Goal: Navigation & Orientation: Find specific page/section

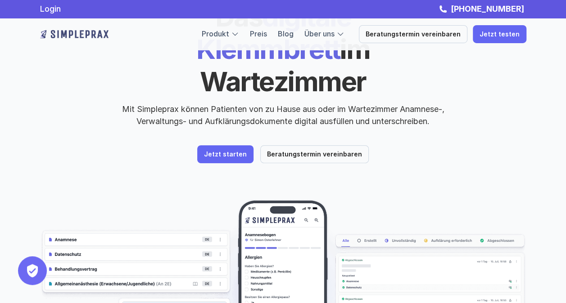
scroll to position [74, 0]
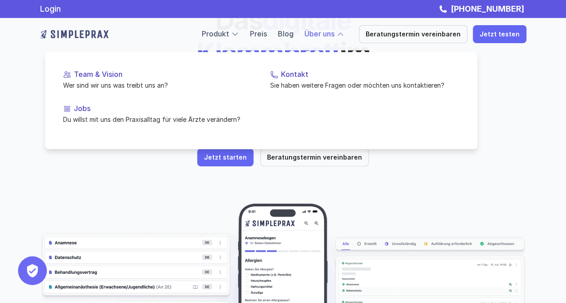
click at [344, 30] on div at bounding box center [340, 34] width 8 height 8
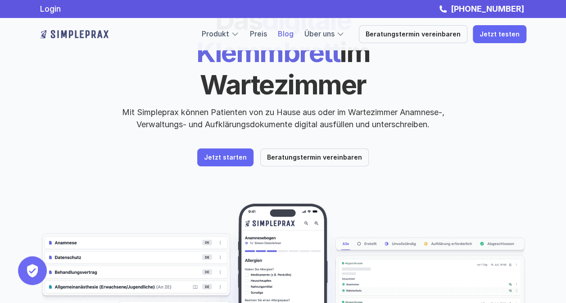
click at [294, 32] on link "Blog" at bounding box center [286, 33] width 16 height 9
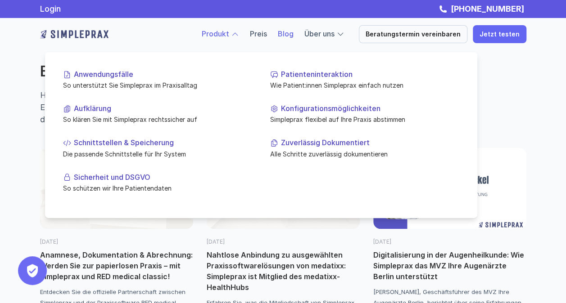
click at [225, 32] on link "Produkt" at bounding box center [215, 33] width 27 height 9
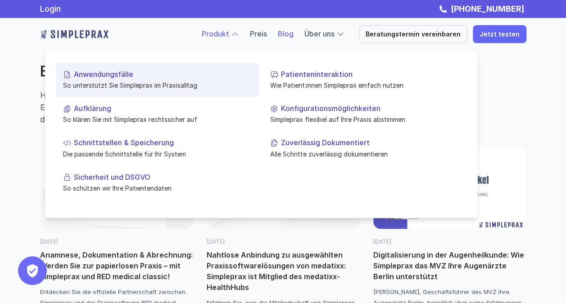
click at [113, 71] on p "Anwendungsfälle" at bounding box center [163, 74] width 178 height 9
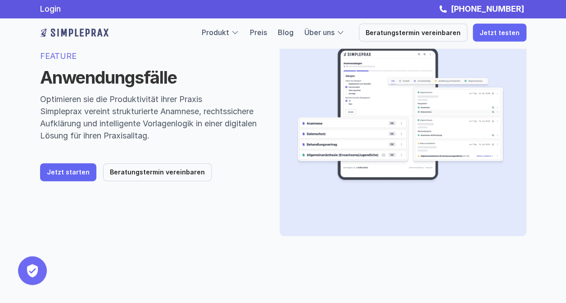
scroll to position [76, 0]
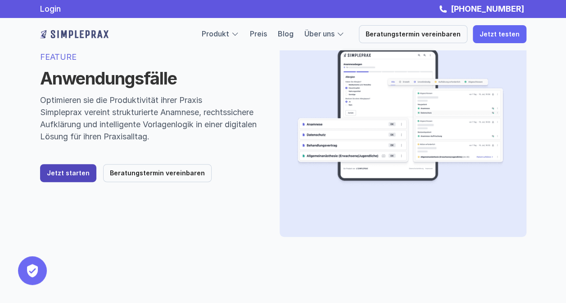
click at [68, 175] on p "Jetzt starten" at bounding box center [68, 174] width 43 height 8
